Goal: Transaction & Acquisition: Purchase product/service

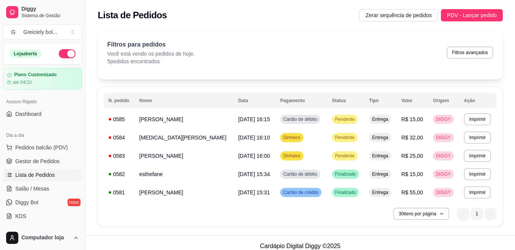
click at [450, 8] on div "Lista de Pedidos Zerar sequência de pedidos PDV - Lançar pedido" at bounding box center [299, 13] width 429 height 26
click at [455, 14] on span "PDV - Lançar pedido" at bounding box center [472, 15] width 50 height 8
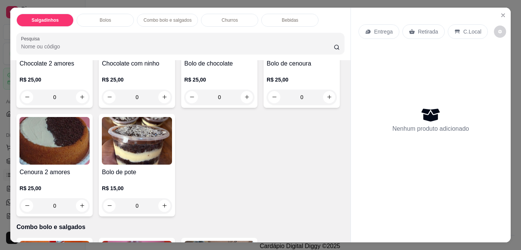
scroll to position [339, 0]
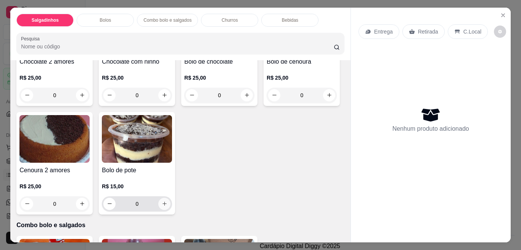
click at [168, 201] on icon "increase-product-quantity" at bounding box center [165, 204] width 6 height 6
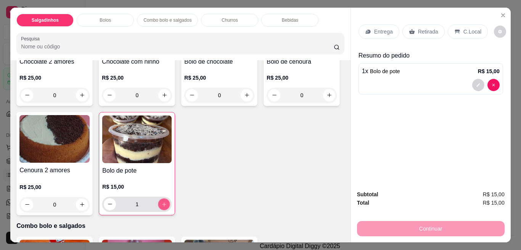
click at [167, 202] on icon "increase-product-quantity" at bounding box center [164, 205] width 6 height 6
type input "3"
click at [383, 30] on p "Entrega" at bounding box center [383, 32] width 19 height 8
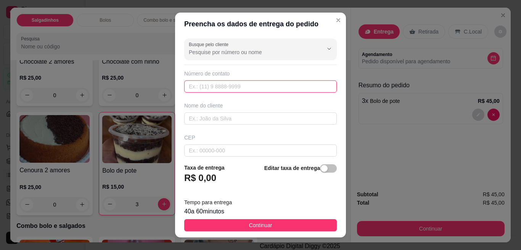
click at [216, 81] on input "text" at bounding box center [260, 87] width 153 height 12
type input "[PHONE_NUMBER]"
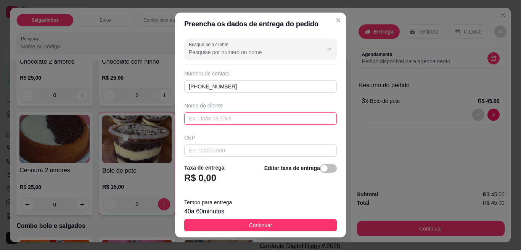
click at [208, 122] on input "text" at bounding box center [260, 119] width 153 height 12
type input "larissa"
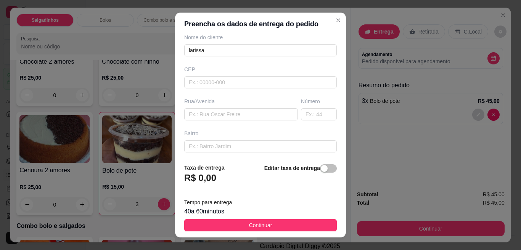
scroll to position [79, 0]
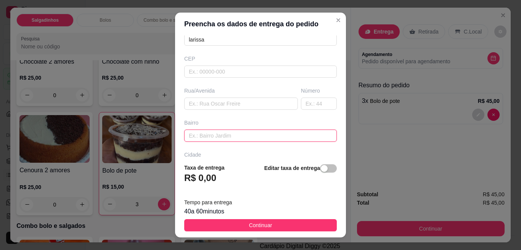
click at [285, 137] on input "text" at bounding box center [260, 136] width 153 height 12
type input "centro"
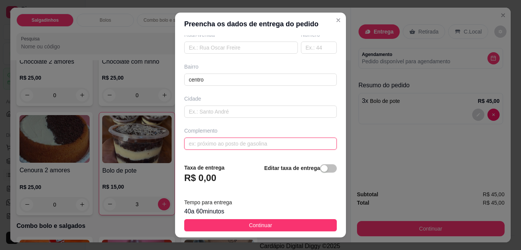
click at [262, 146] on input "text" at bounding box center [260, 144] width 153 height 12
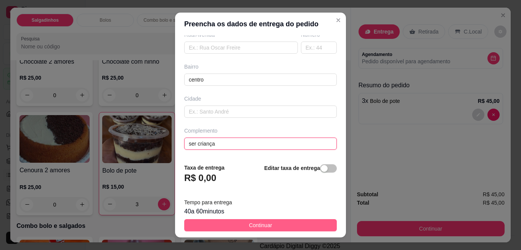
type input "ser criança"
click at [271, 226] on button "Continuar" at bounding box center [260, 225] width 153 height 12
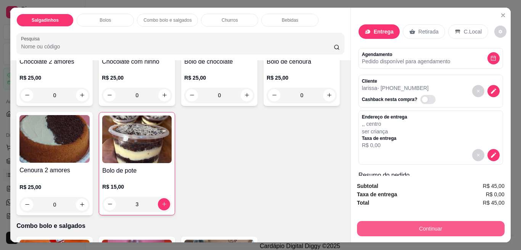
click at [417, 221] on button "Continuar" at bounding box center [431, 228] width 148 height 15
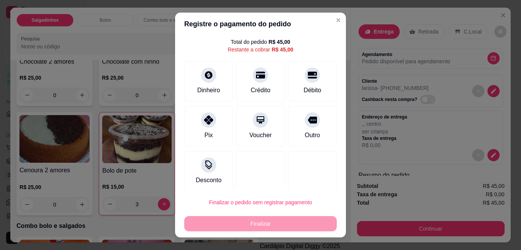
scroll to position [26, 0]
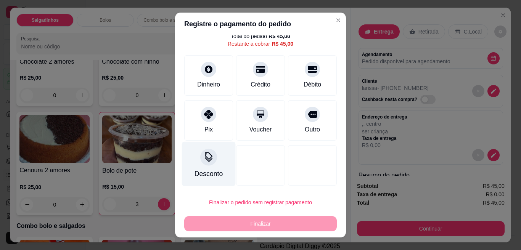
click at [210, 165] on div "Desconto" at bounding box center [209, 164] width 54 height 45
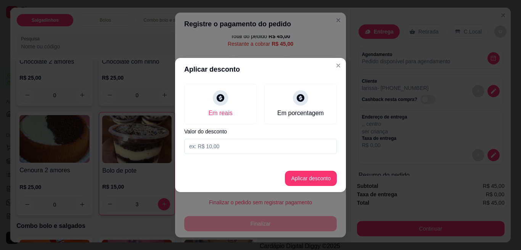
click at [224, 147] on input at bounding box center [260, 146] width 153 height 15
type input "9,00"
click at [300, 179] on button "Aplicar desconto" at bounding box center [311, 178] width 52 height 15
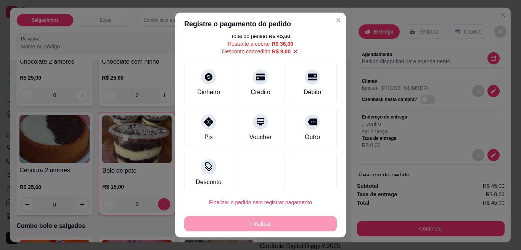
type input "R$ 36,00"
click at [205, 76] on icon at bounding box center [209, 75] width 8 height 8
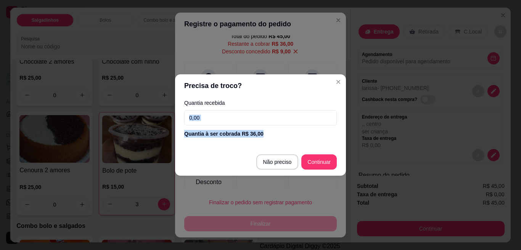
drag, startPoint x: 297, startPoint y: 134, endPoint x: 290, endPoint y: 124, distance: 12.2
click at [290, 124] on div "Quantia recebida 0,00 Quantia à ser cobrada R$ 36,00" at bounding box center [260, 119] width 171 height 44
click at [290, 124] on input "0,00" at bounding box center [260, 117] width 153 height 15
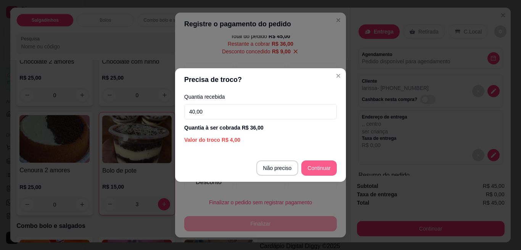
type input "40,00"
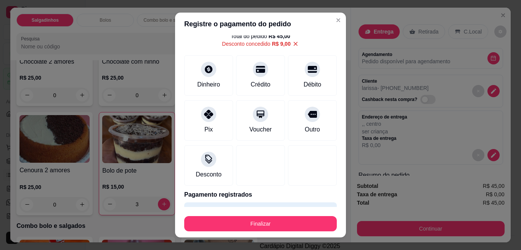
type input "R$ 0,00"
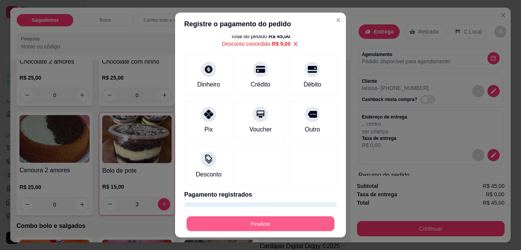
click at [267, 226] on button "Finalizar" at bounding box center [261, 224] width 148 height 15
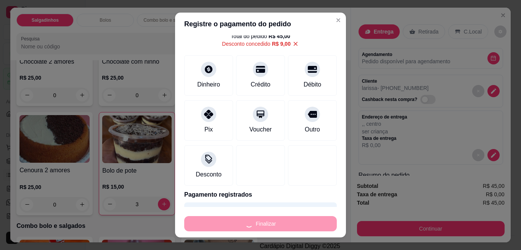
type input "0"
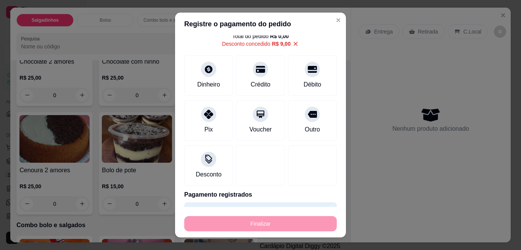
type input "-R$ 45,00"
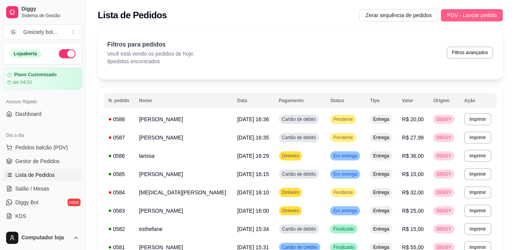
click at [458, 17] on span "PDV - Lançar pedido" at bounding box center [472, 15] width 50 height 8
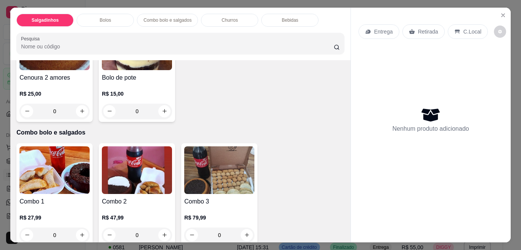
scroll to position [456, 0]
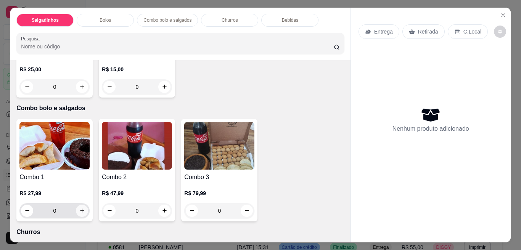
click at [79, 208] on icon "increase-product-quantity" at bounding box center [82, 211] width 6 height 6
type input "1"
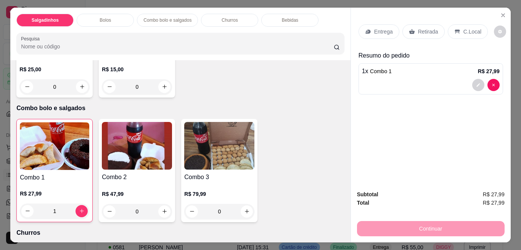
click at [369, 26] on div "Entrega" at bounding box center [379, 31] width 41 height 15
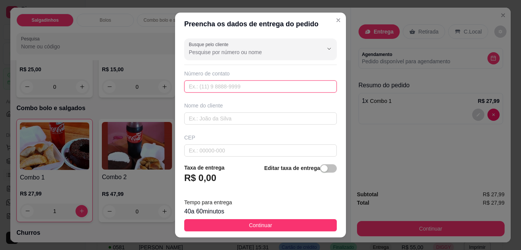
click at [227, 86] on input "text" at bounding box center [260, 87] width 153 height 12
type input "[PHONE_NUMBER]"
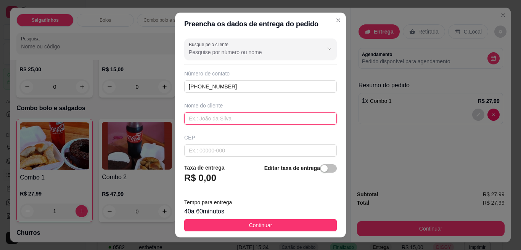
click at [226, 116] on input "text" at bounding box center [260, 119] width 153 height 12
type input "day"
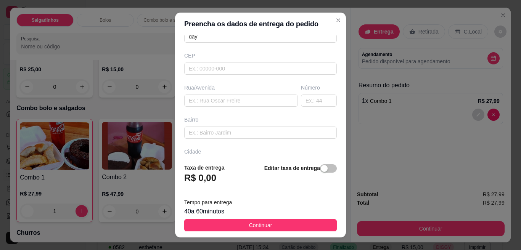
scroll to position [87, 0]
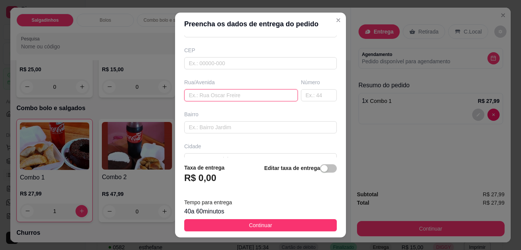
click at [209, 91] on input "text" at bounding box center [241, 95] width 114 height 12
type input "2"
type input "[DATE]"
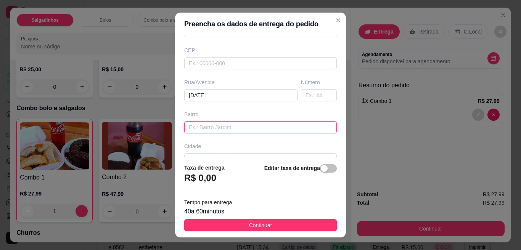
click at [201, 126] on input "text" at bounding box center [260, 127] width 153 height 12
type input "centro"
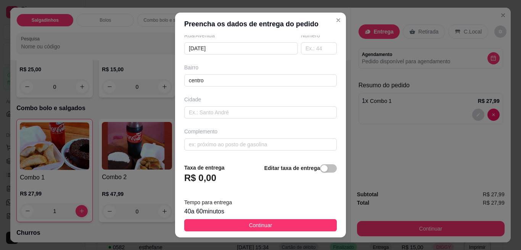
scroll to position [135, 0]
click at [275, 111] on input "text" at bounding box center [260, 112] width 153 height 12
type input "o"
type input "poconé"
click at [269, 141] on input "text" at bounding box center [260, 144] width 153 height 12
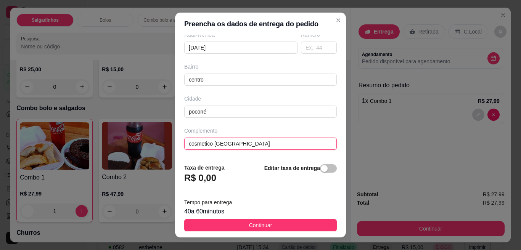
click at [270, 141] on input "cosmetico [GEOGRAPHIC_DATA]" at bounding box center [260, 144] width 153 height 12
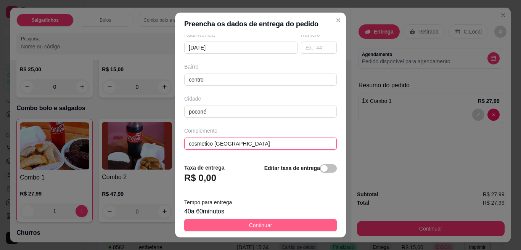
type input "cosmetico [GEOGRAPHIC_DATA]"
click at [302, 220] on button "Continuar" at bounding box center [260, 225] width 153 height 12
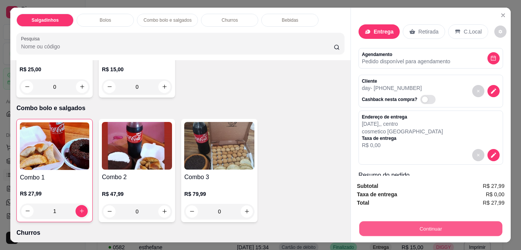
click at [422, 222] on button "Continuar" at bounding box center [430, 229] width 143 height 15
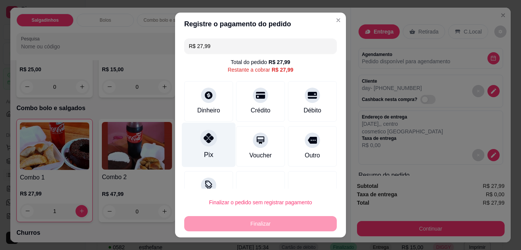
click at [209, 144] on div at bounding box center [208, 138] width 17 height 17
type input "R$ 0,00"
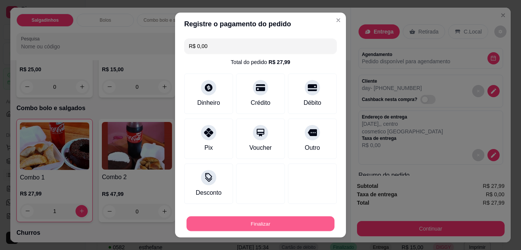
click at [225, 227] on button "Finalizar" at bounding box center [261, 224] width 148 height 15
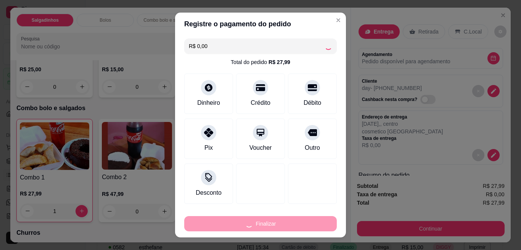
type input "0"
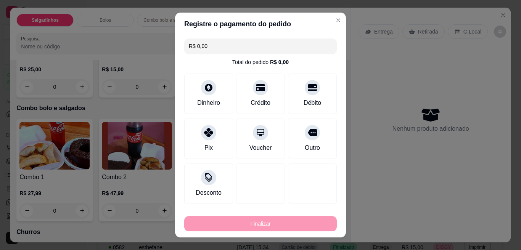
type input "-R$ 27,99"
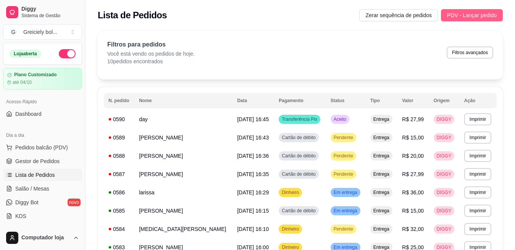
click at [484, 16] on span "PDV - Lançar pedido" at bounding box center [472, 15] width 50 height 8
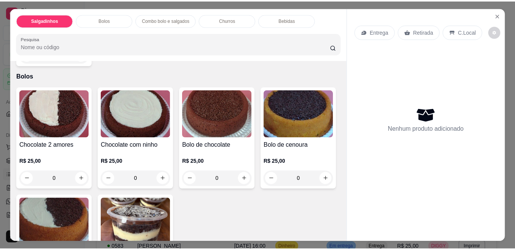
scroll to position [260, 0]
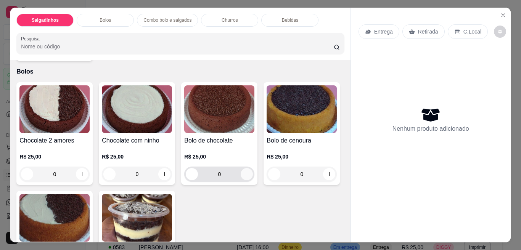
click at [245, 172] on icon "increase-product-quantity" at bounding box center [247, 174] width 6 height 6
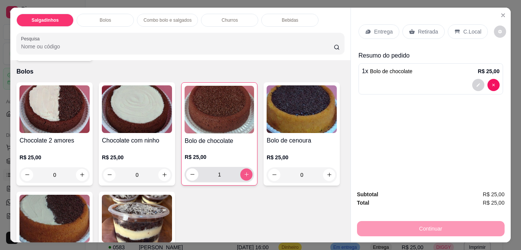
type input "1"
click at [422, 29] on p "Retirada" at bounding box center [428, 32] width 20 height 8
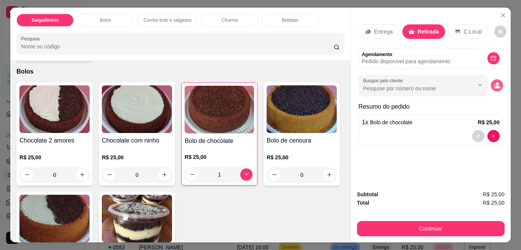
click at [494, 82] on icon "decrease-product-quantity" at bounding box center [497, 85] width 7 height 7
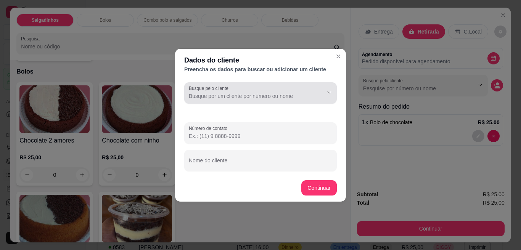
click at [296, 98] on input "Busque pelo cliente" at bounding box center [250, 96] width 122 height 8
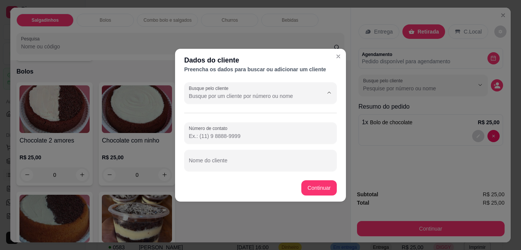
click at [296, 98] on input "Busque pelo cliente" at bounding box center [250, 96] width 122 height 8
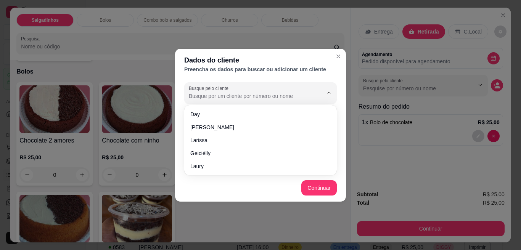
click at [296, 98] on input "Busque pelo cliente" at bounding box center [250, 96] width 122 height 8
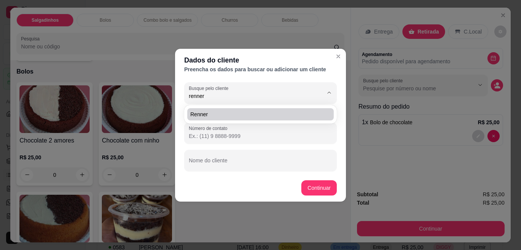
click at [292, 116] on span "Renner" at bounding box center [256, 115] width 133 height 8
type input "Renner"
type input "[PHONE_NUMBER]"
type input "Renner"
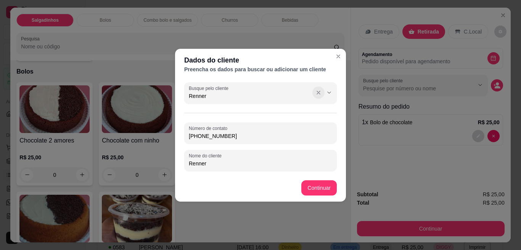
type input "Renner"
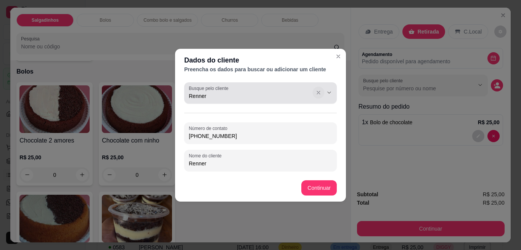
click at [319, 91] on icon "Show suggestions" at bounding box center [319, 93] width 6 height 6
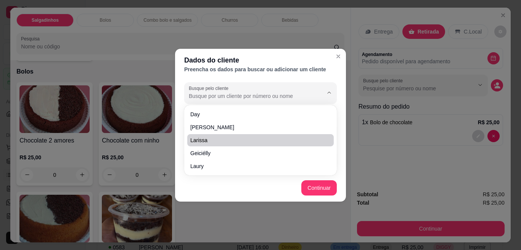
click at [274, 136] on li "larissa" at bounding box center [260, 140] width 147 height 12
type input "larissa"
type input "[PHONE_NUMBER]"
type input "larissa"
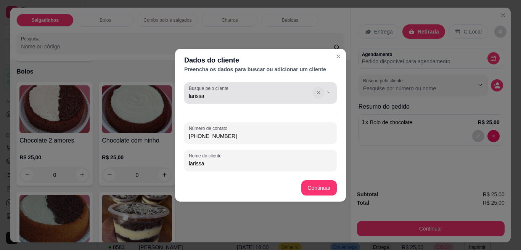
click at [323, 94] on button "Show suggestions" at bounding box center [319, 93] width 12 height 12
click at [317, 93] on icon "Show suggestions" at bounding box center [319, 93] width 6 height 6
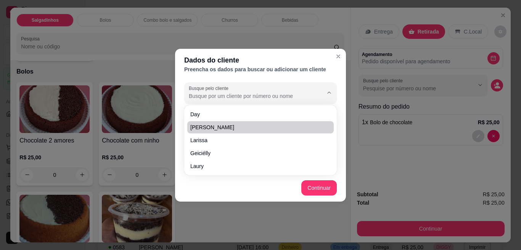
click at [255, 183] on footer "Continuar" at bounding box center [260, 187] width 171 height 27
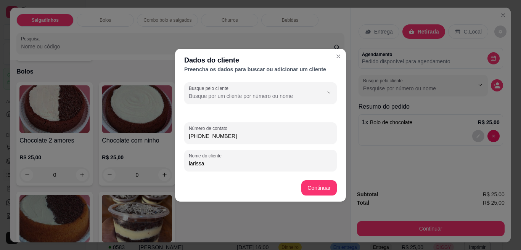
click at [322, 134] on input "[PHONE_NUMBER]" at bounding box center [260, 136] width 143 height 8
type input "6"
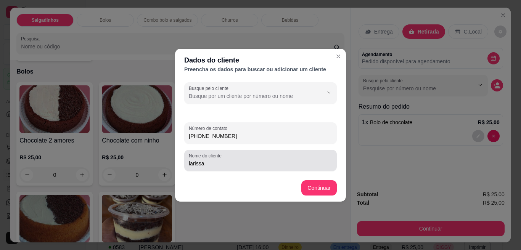
type input "[PHONE_NUMBER]"
click at [306, 165] on input "larissa" at bounding box center [260, 164] width 143 height 8
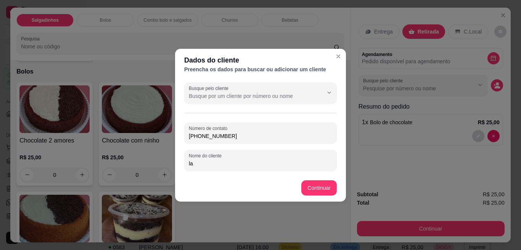
type input "l"
type input "renner"
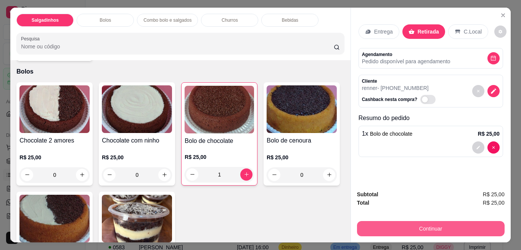
click at [392, 230] on button "Continuar" at bounding box center [431, 228] width 148 height 15
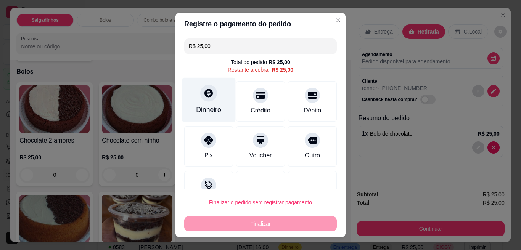
click at [197, 102] on div "Dinheiro" at bounding box center [209, 100] width 54 height 45
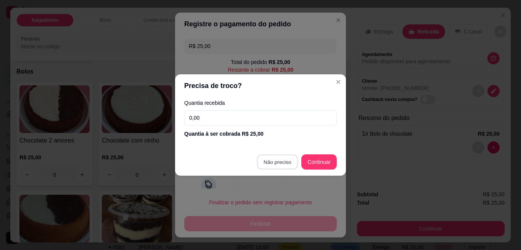
type input "R$ 0,00"
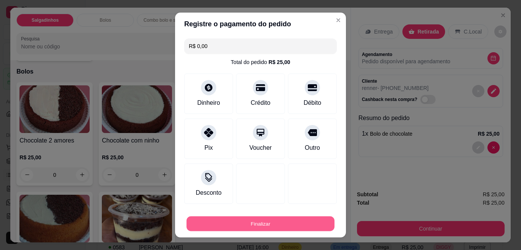
click at [285, 228] on button "Finalizar" at bounding box center [261, 224] width 148 height 15
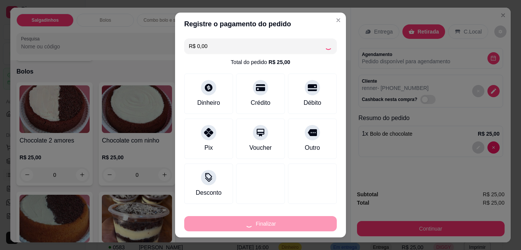
type input "0"
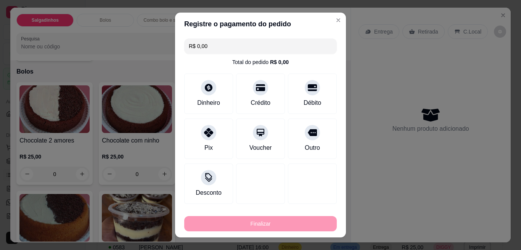
type input "-R$ 25,00"
